Goal: Task Accomplishment & Management: Use online tool/utility

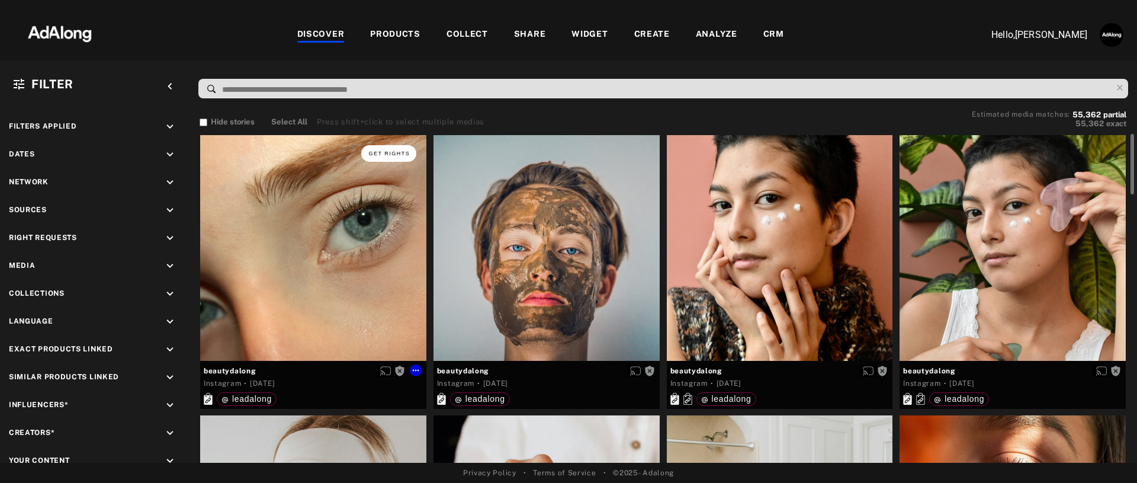
click at [393, 152] on span "Get rights" at bounding box center [388, 153] width 41 height 6
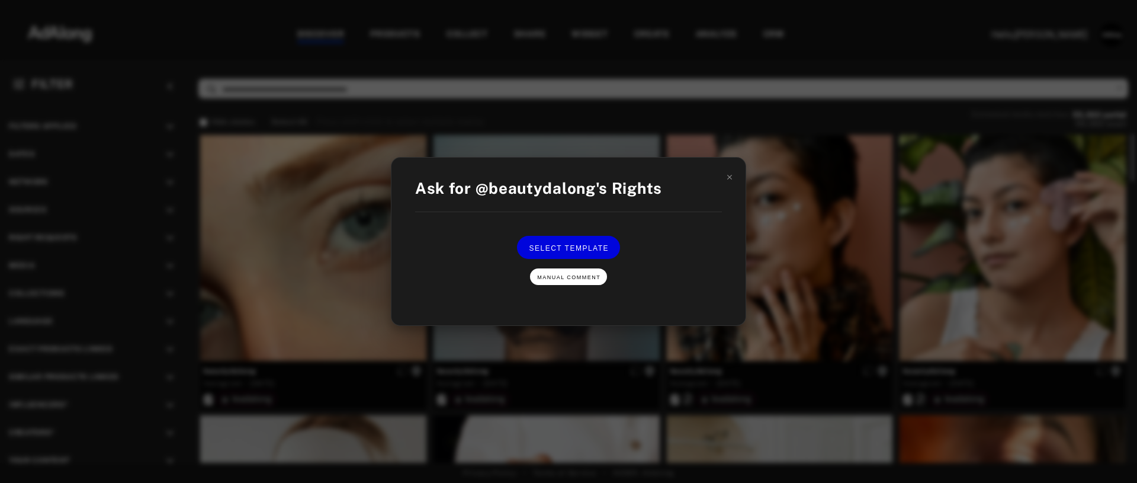
click at [563, 278] on span "Manual Comment" at bounding box center [568, 277] width 63 height 6
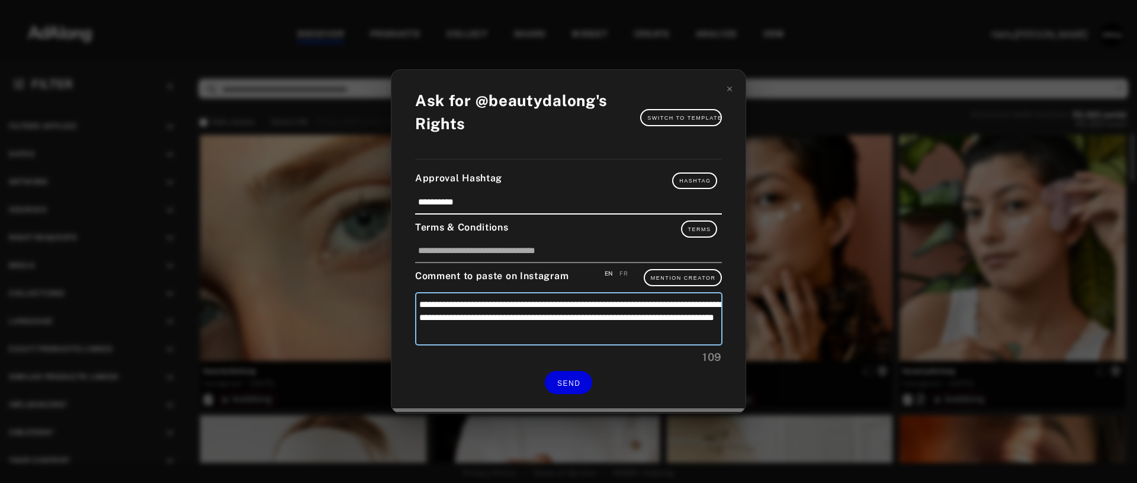
click at [603, 332] on textarea "**********" at bounding box center [568, 318] width 307 height 53
click at [730, 92] on icon at bounding box center [729, 89] width 8 height 8
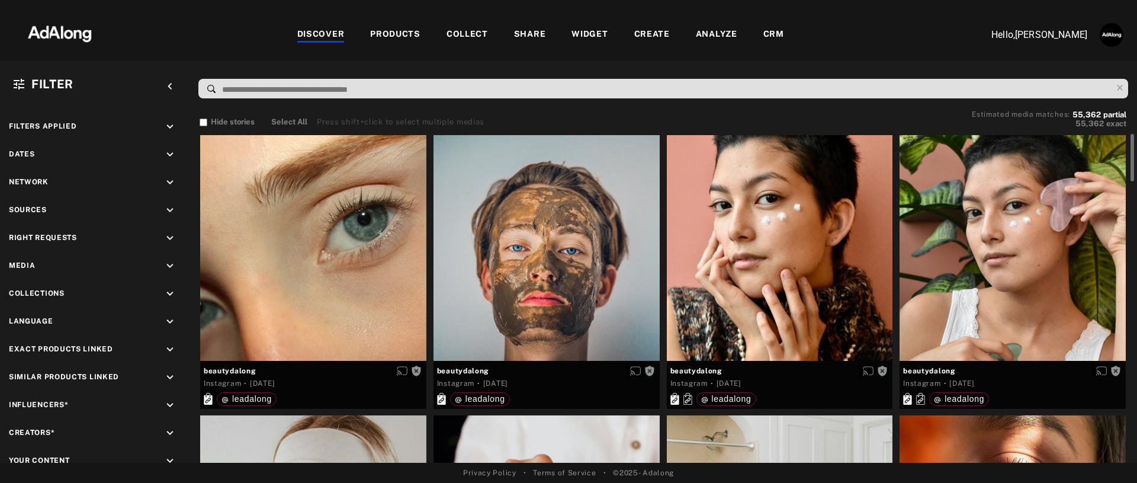
click at [401, 33] on div "PRODUCTS" at bounding box center [395, 35] width 50 height 14
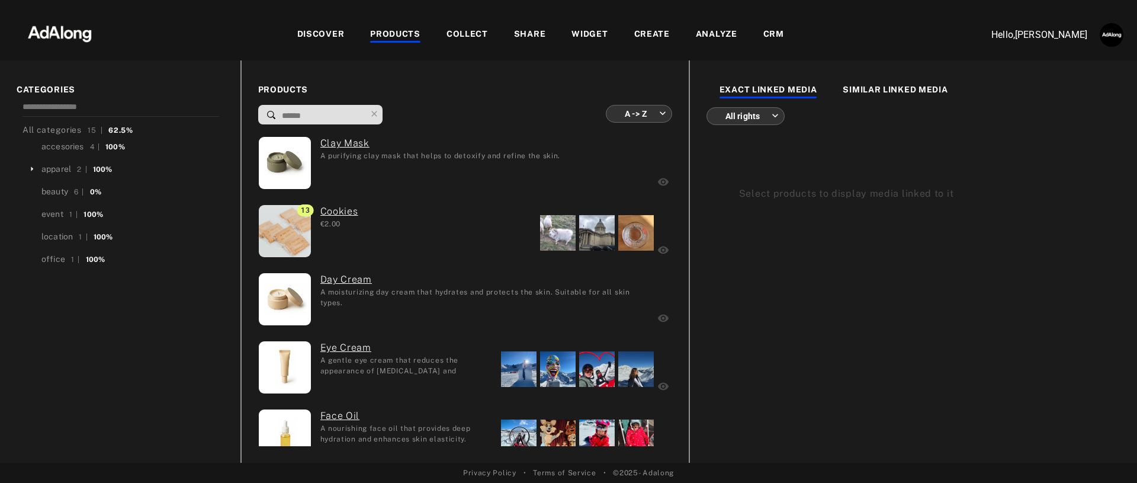
click at [587, 36] on div "WIDGET" at bounding box center [589, 35] width 36 height 14
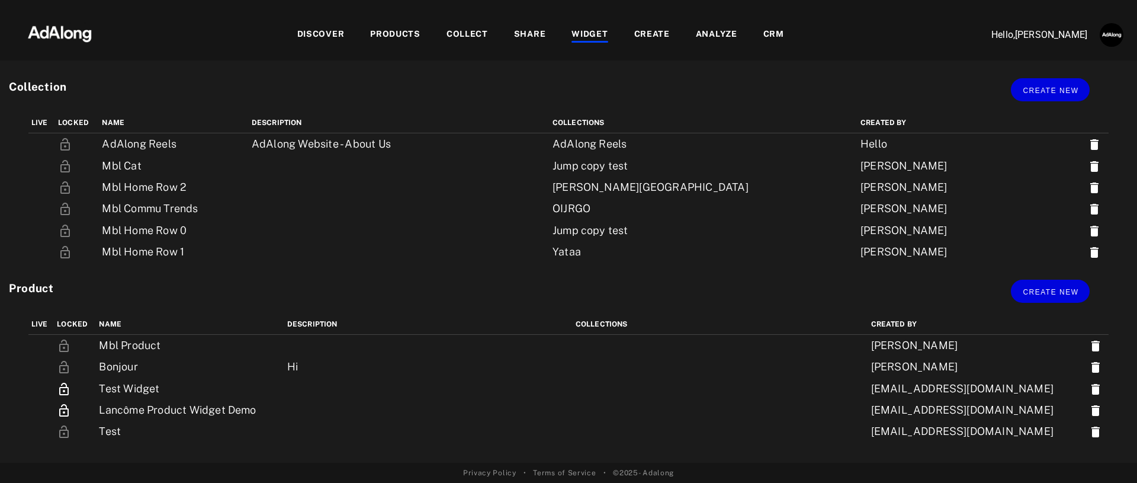
click at [409, 34] on div "PRODUCTS" at bounding box center [395, 35] width 50 height 14
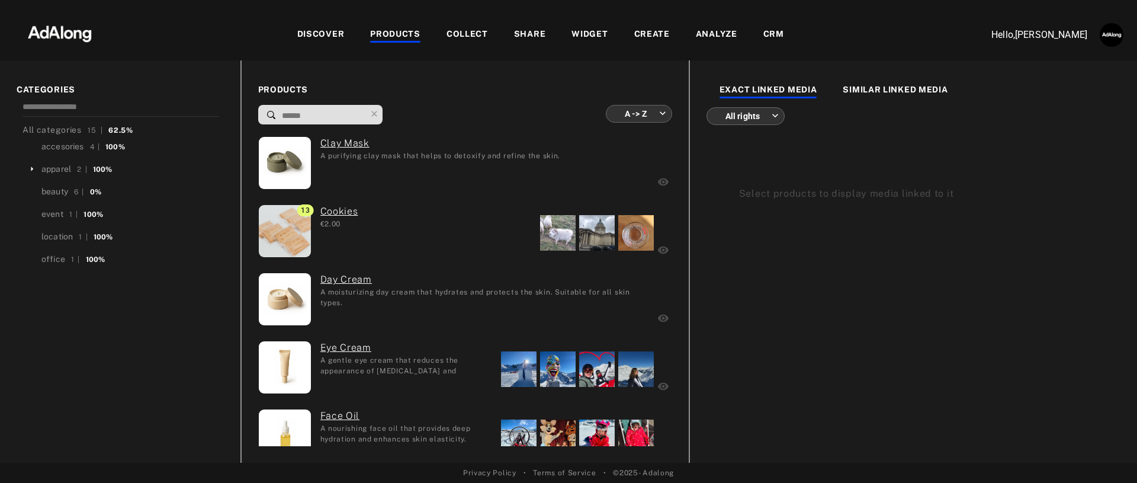
click at [587, 32] on div "WIDGET" at bounding box center [589, 35] width 36 height 14
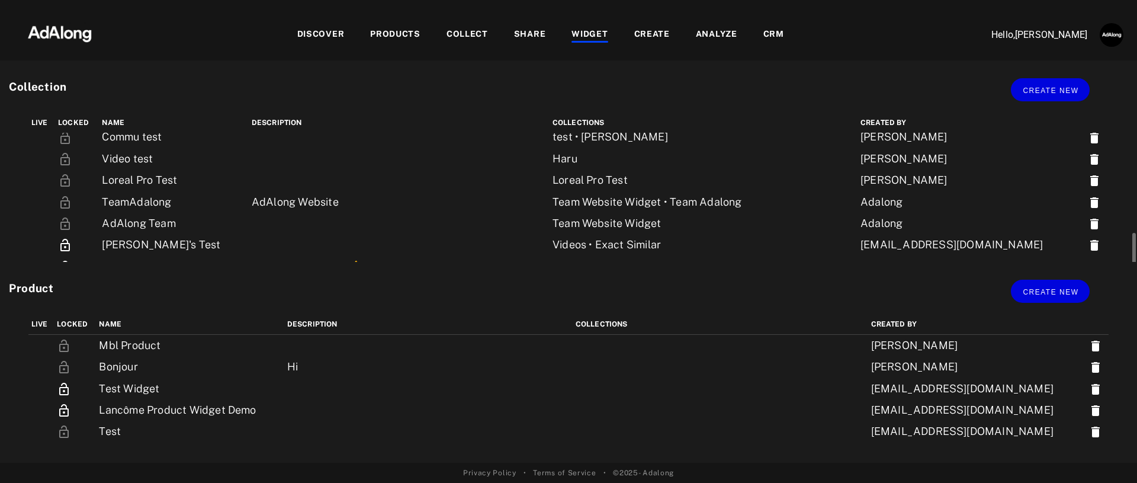
scroll to position [175, 0]
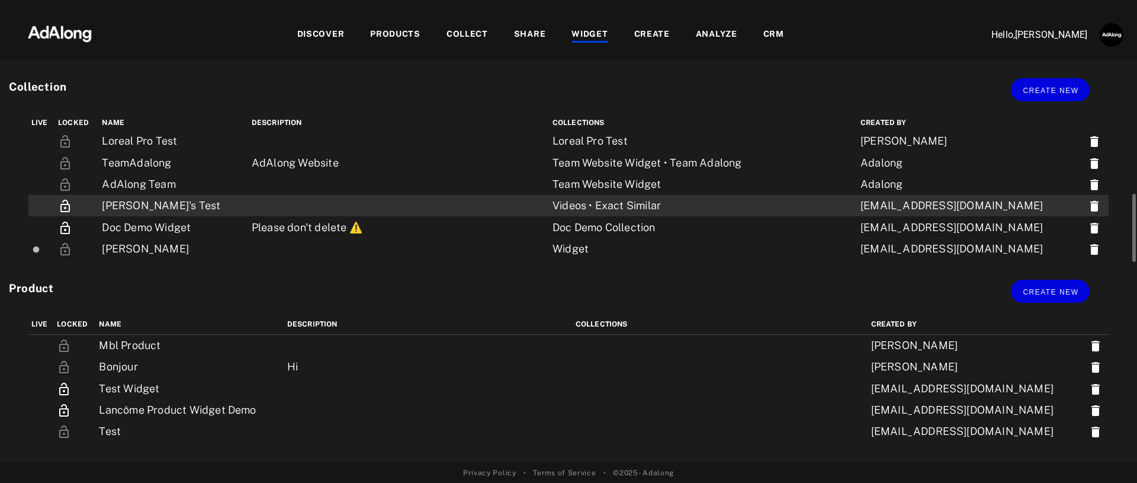
click at [210, 203] on td "[PERSON_NAME]'s Test" at bounding box center [173, 205] width 149 height 21
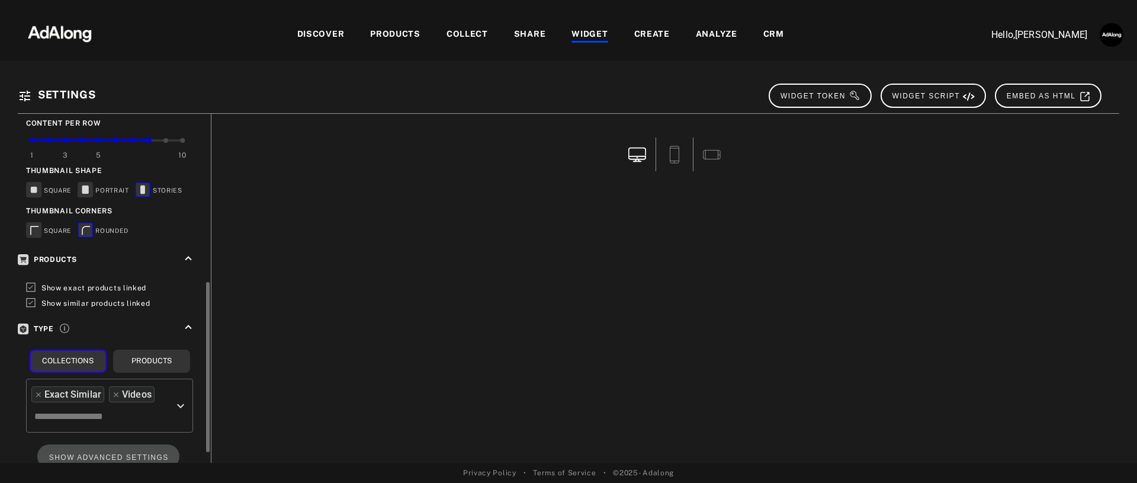
scroll to position [367, 0]
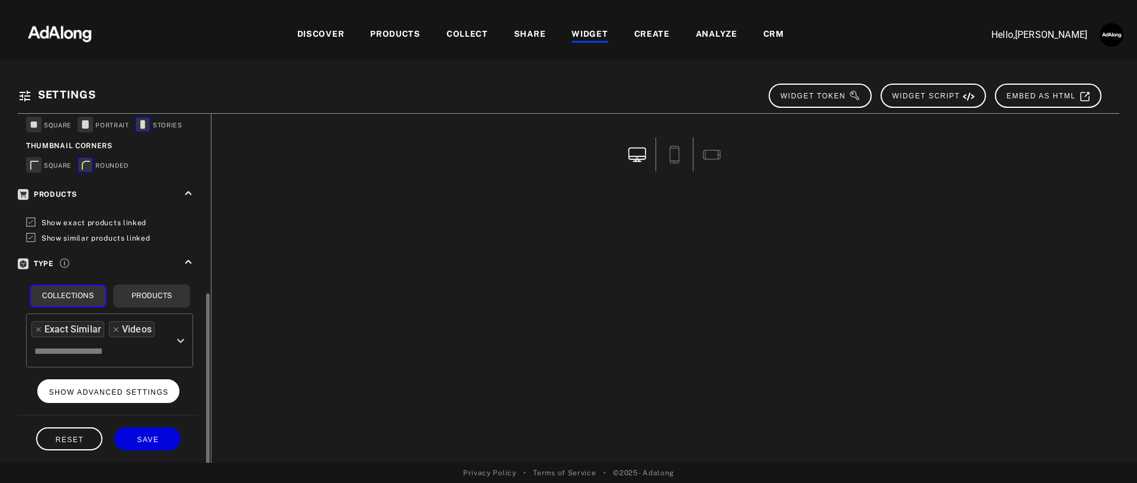
click at [101, 388] on span "SHOW ADVANCED SETTINGS" at bounding box center [109, 392] width 120 height 8
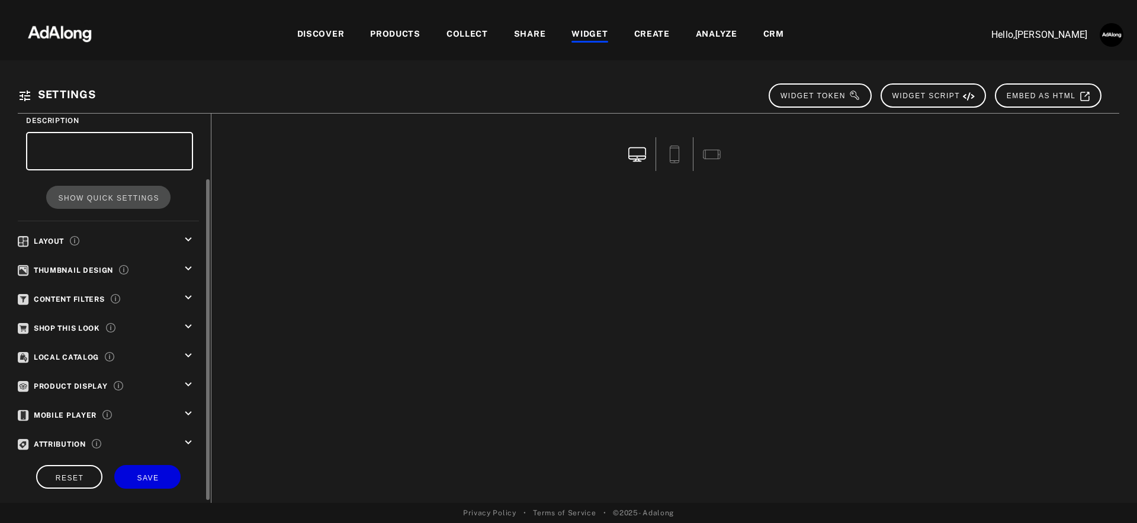
scroll to position [84, 0]
